Goal: Information Seeking & Learning: Stay updated

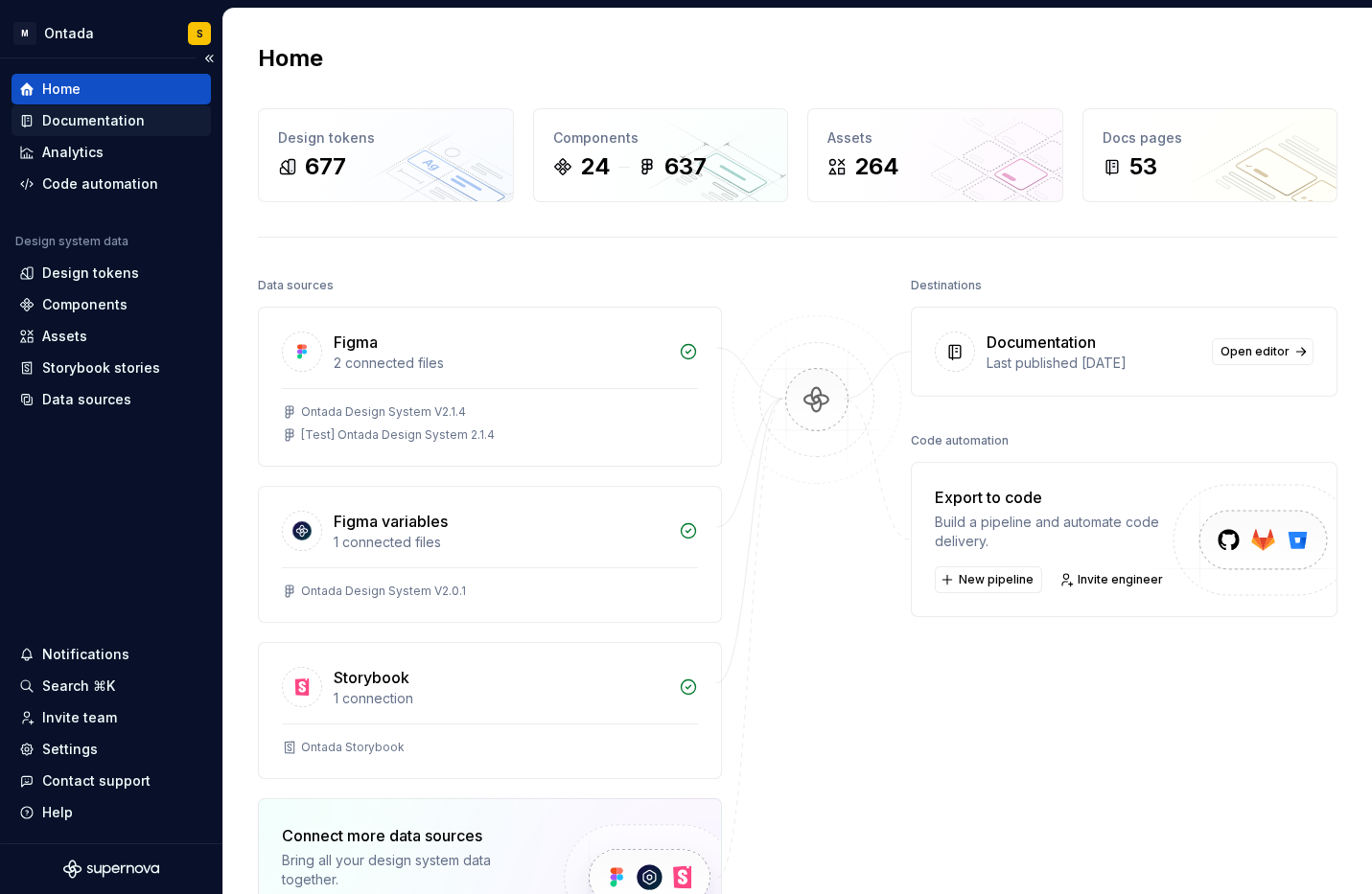
click at [93, 122] on div "Documentation" at bounding box center [93, 121] width 103 height 19
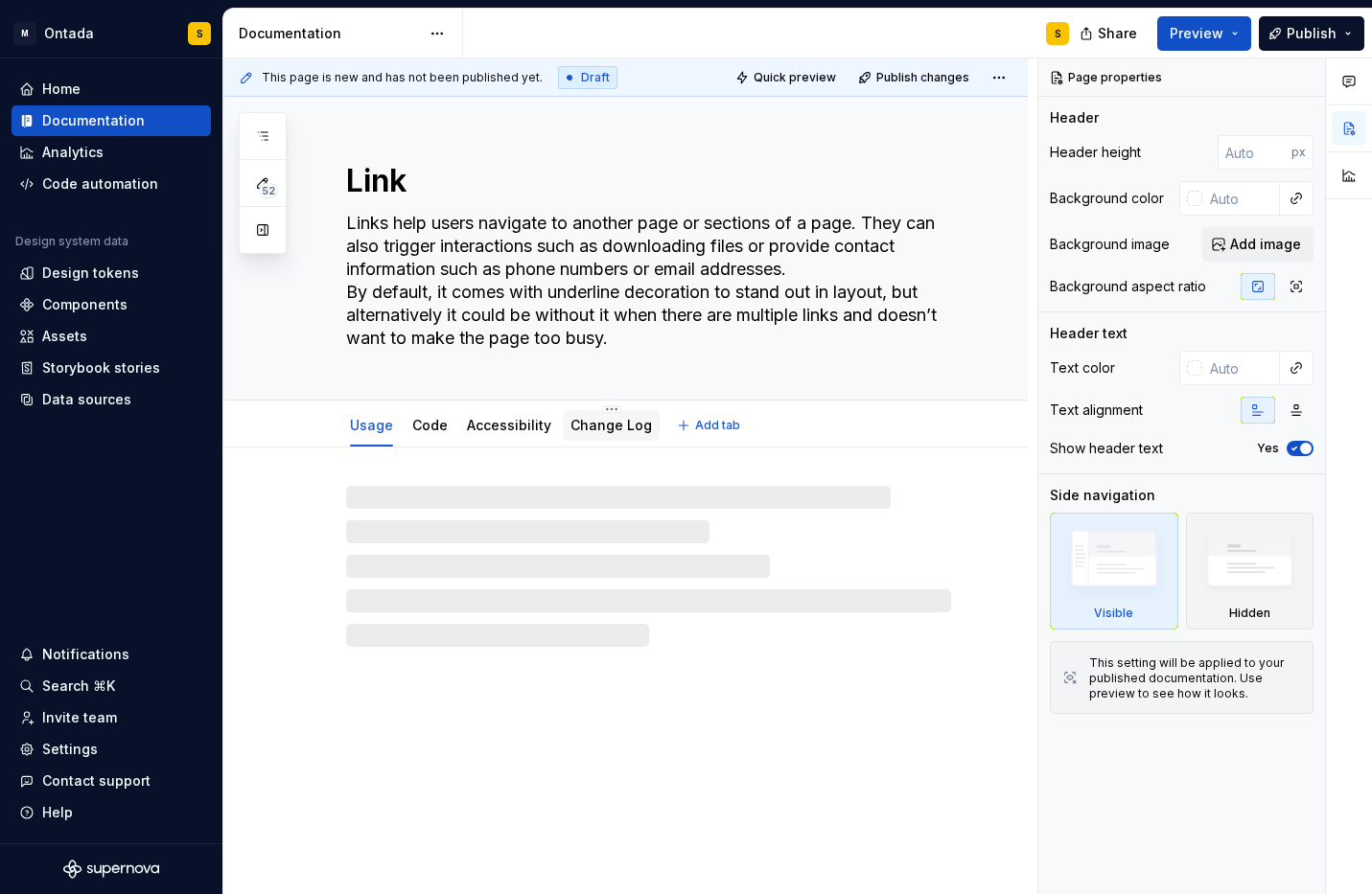
click at [623, 423] on link "Change Log" at bounding box center [611, 425] width 82 height 16
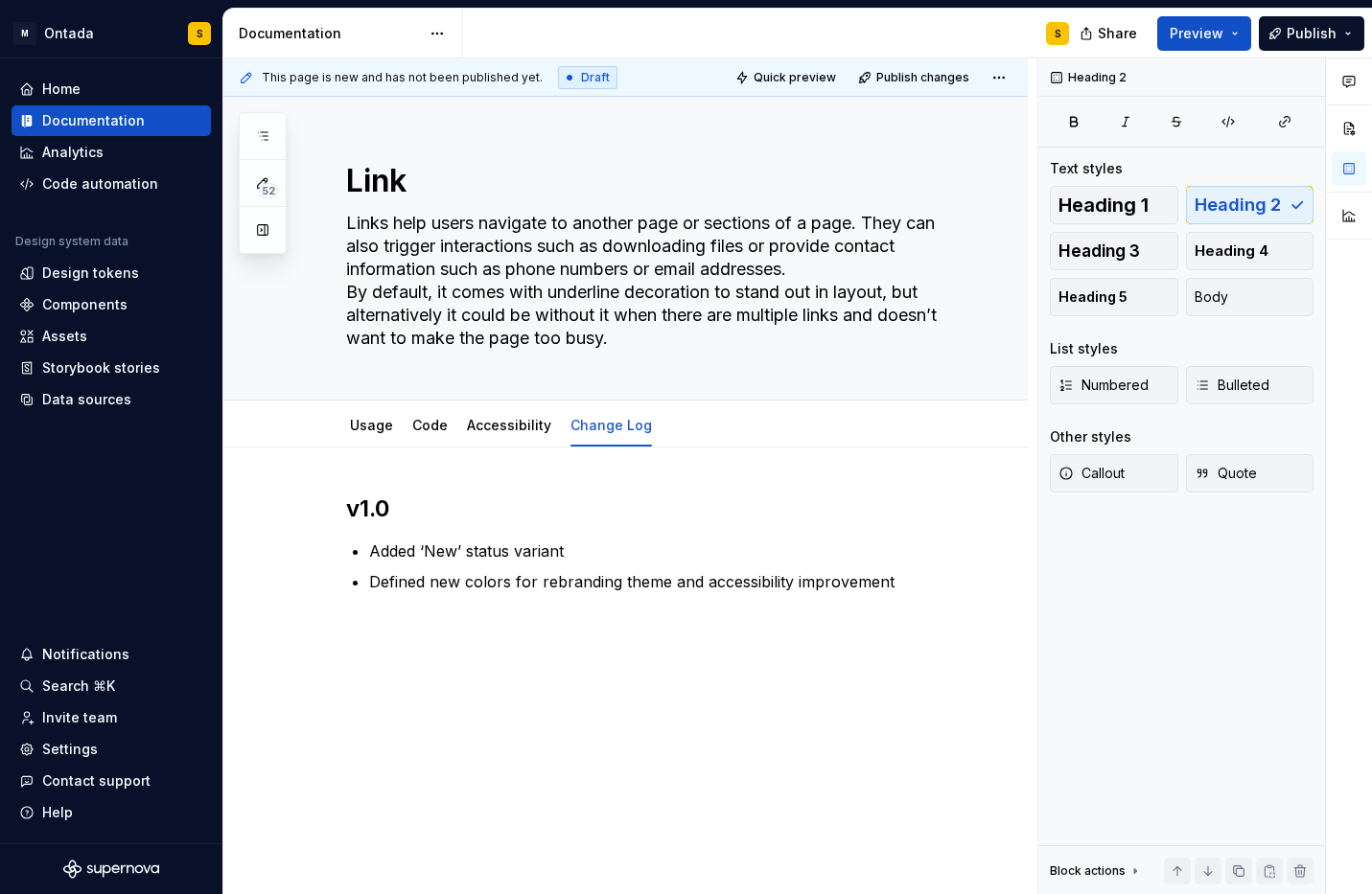
type textarea "*"
